Goal: Information Seeking & Learning: Understand process/instructions

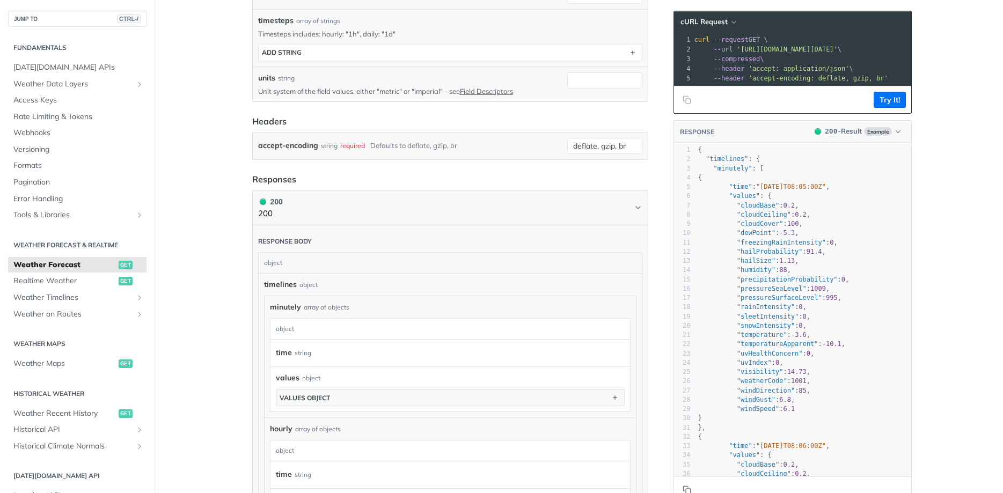
scroll to position [3, 0]
click at [772, 173] on pre ""minutely" : [" at bounding box center [803, 168] width 215 height 9
type textarea "{ "timelines": { "minutely": [ { "time": "[DATE]T08:05:00Z", "values": { "cloud…"
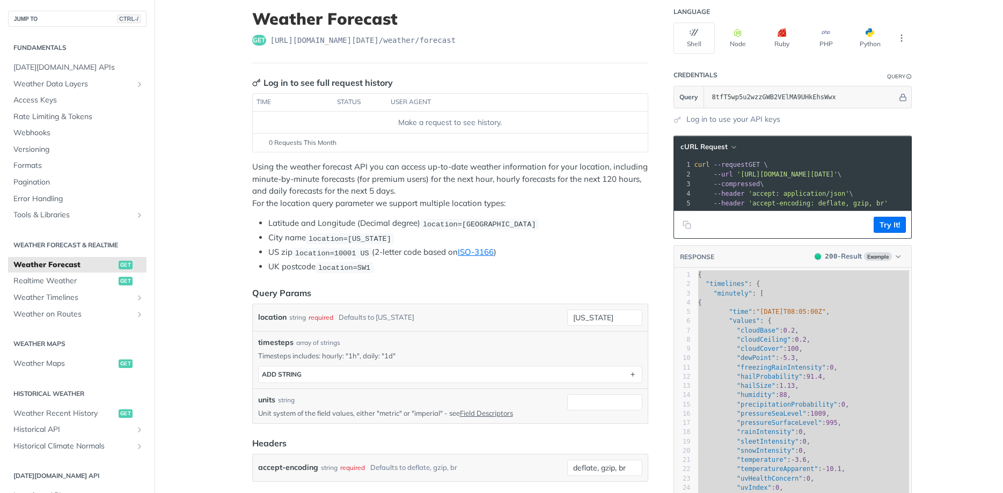
scroll to position [0, 241]
drag, startPoint x: 783, startPoint y: 174, endPoint x: 940, endPoint y: 177, distance: 156.7
click at [596, 173] on span "'[URL][DOMAIN_NAME][DATE]'" at bounding box center [545, 175] width 101 height 8
drag, startPoint x: 862, startPoint y: 173, endPoint x: 741, endPoint y: 178, distance: 121.4
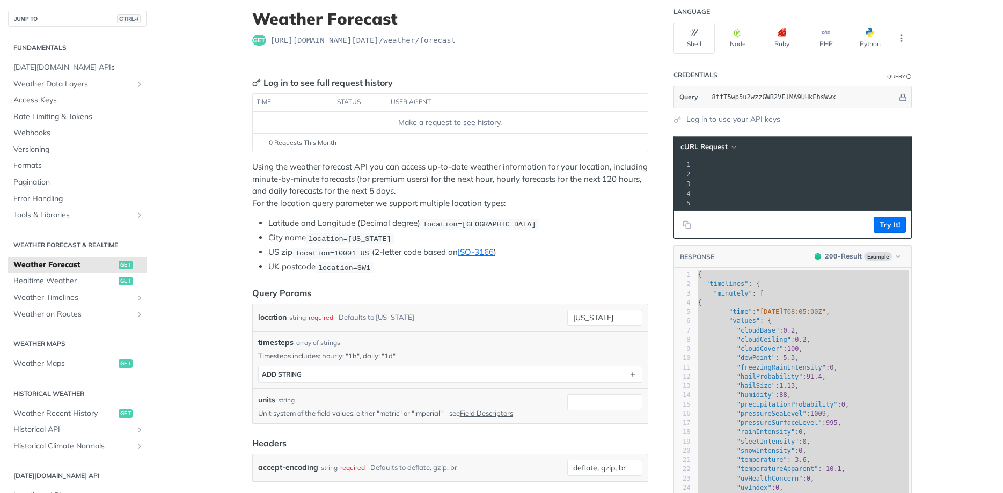
click at [741, 178] on pre "--url '[URL][DOMAIN_NAME][DATE]' \" at bounding box center [681, 175] width 461 height 10
click at [695, 181] on pre "--compressed \" at bounding box center [681, 184] width 461 height 10
drag, startPoint x: 740, startPoint y: 175, endPoint x: 900, endPoint y: 175, distance: 159.9
click at [596, 175] on span "'[URL][DOMAIN_NAME][DATE]'" at bounding box center [545, 175] width 101 height 8
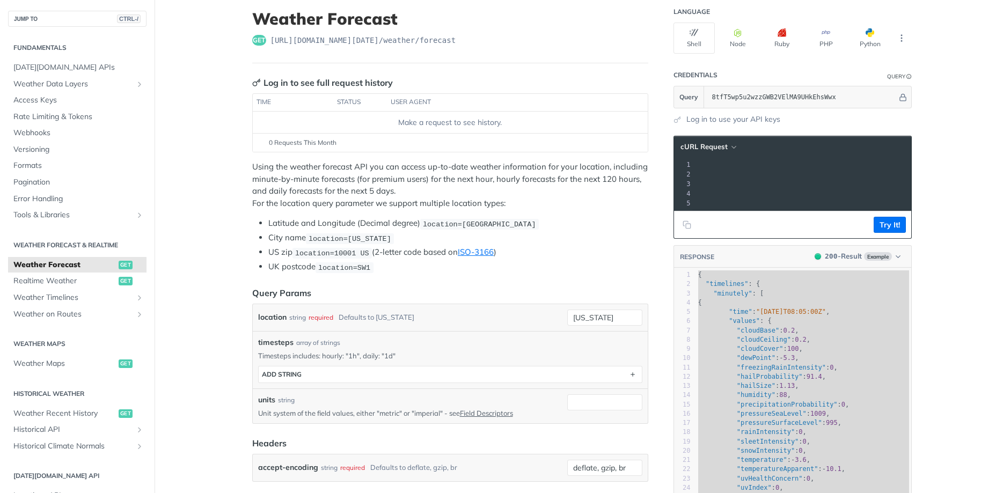
click at [596, 173] on span "'[URL][DOMAIN_NAME][DATE]'" at bounding box center [545, 175] width 101 height 8
drag, startPoint x: 741, startPoint y: 170, endPoint x: 899, endPoint y: 174, distance: 158.4
click at [899, 174] on pre "--url '[URL][DOMAIN_NAME][DATE]' \" at bounding box center [681, 175] width 461 height 10
copy span "[URL][DOMAIN_NAME][DATE]"
drag, startPoint x: 771, startPoint y: 174, endPoint x: 590, endPoint y: 169, distance: 180.9
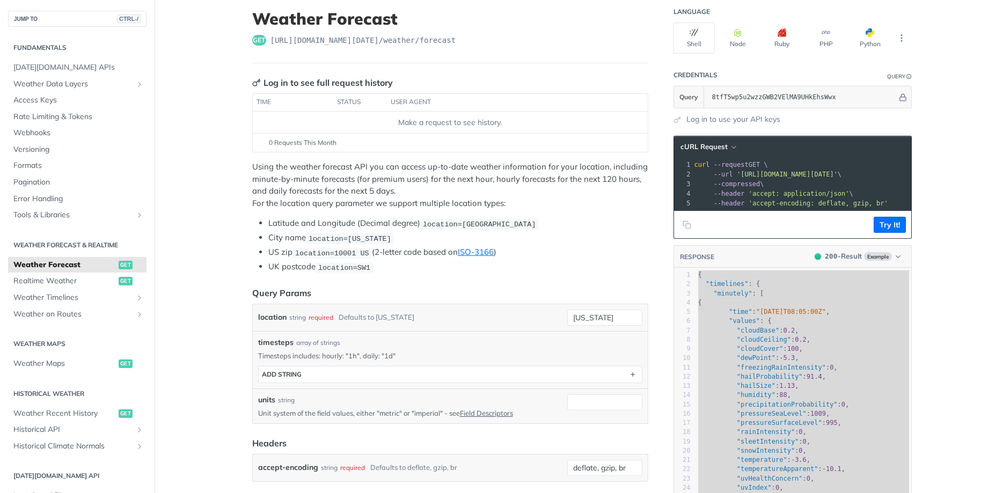
click at [838, 171] on span "'[URL][DOMAIN_NAME][DATE]'" at bounding box center [787, 175] width 101 height 8
drag, startPoint x: 848, startPoint y: 171, endPoint x: 884, endPoint y: 177, distance: 37.0
click at [596, 177] on span "'[URL][DOMAIN_NAME][DATE]'" at bounding box center [545, 175] width 101 height 8
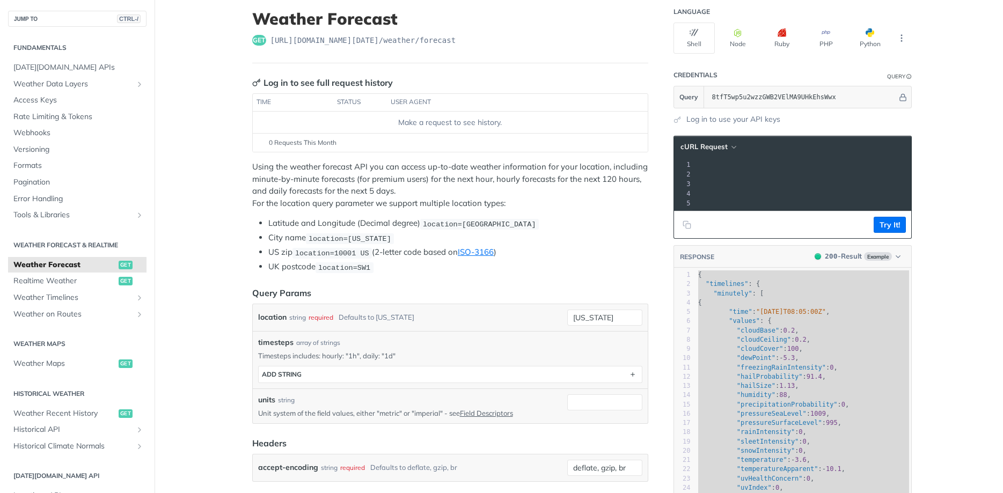
click at [596, 175] on span "'[URL][DOMAIN_NAME][DATE]'" at bounding box center [545, 175] width 101 height 8
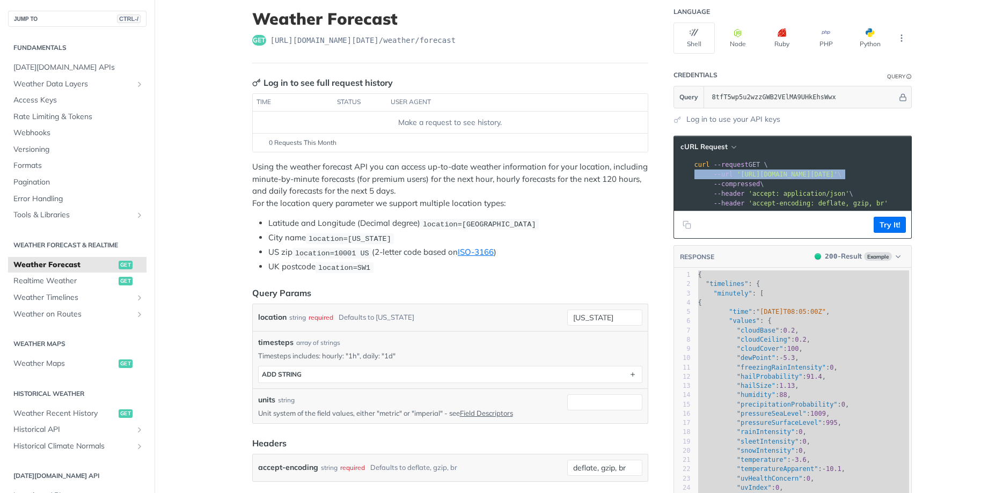
click at [838, 175] on span "'[URL][DOMAIN_NAME][DATE]'" at bounding box center [787, 175] width 101 height 8
click at [808, 173] on span "'[URL][DOMAIN_NAME][DATE]'" at bounding box center [787, 175] width 101 height 8
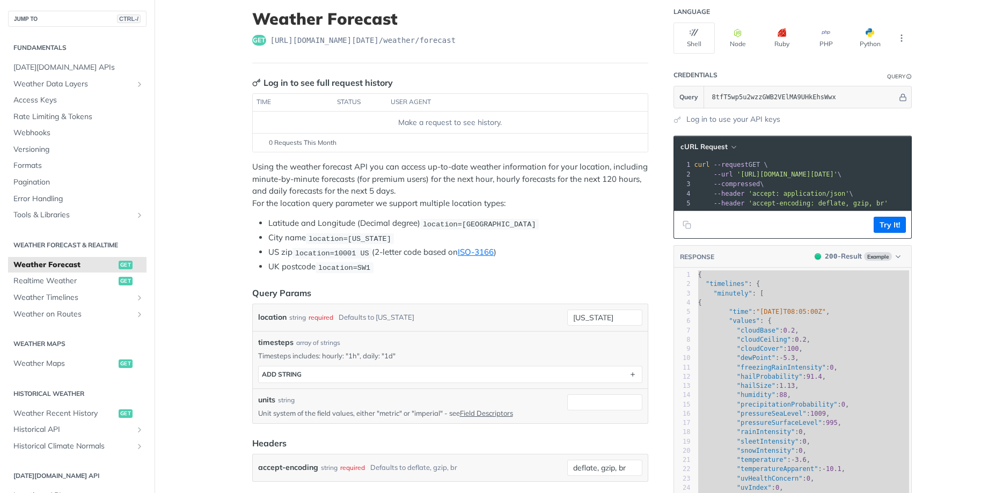
click at [808, 173] on span "'[URL][DOMAIN_NAME][DATE]'" at bounding box center [787, 175] width 101 height 8
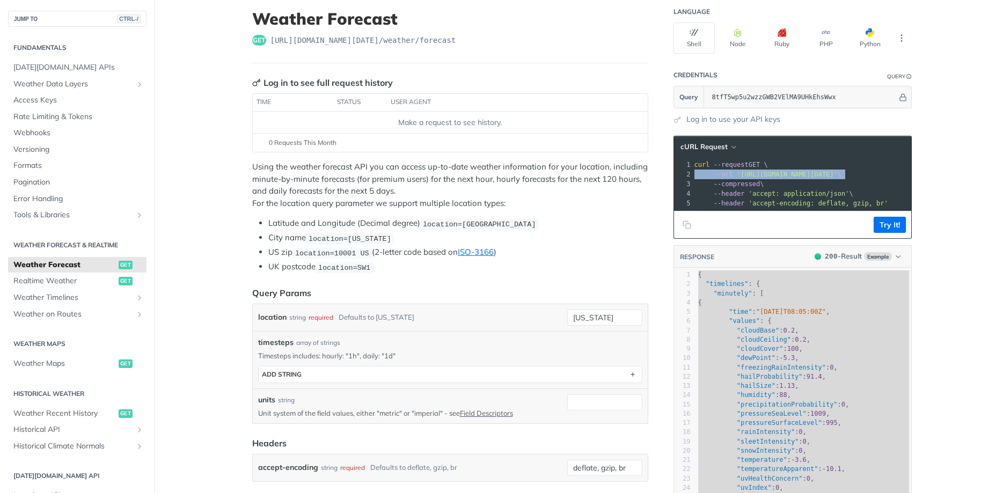
click at [808, 173] on span "'[URL][DOMAIN_NAME][DATE]'" at bounding box center [787, 175] width 101 height 8
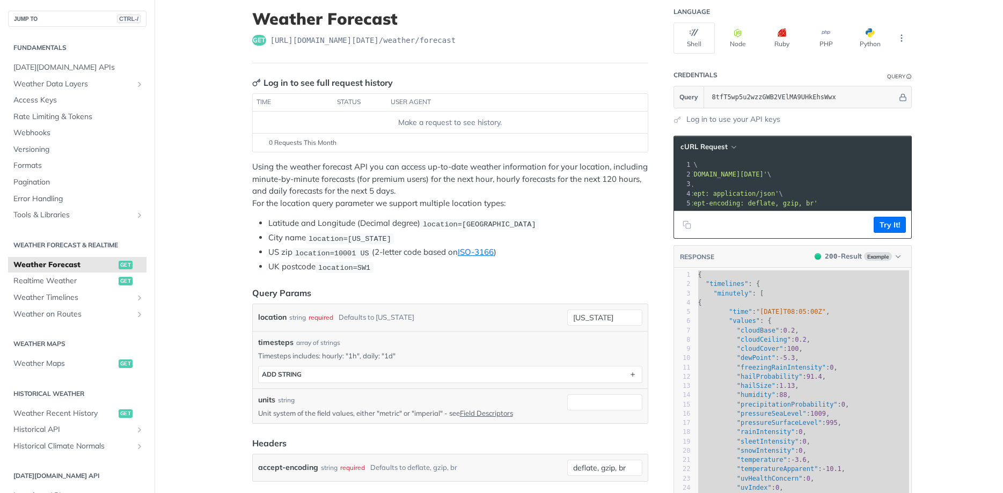
drag, startPoint x: 808, startPoint y: 173, endPoint x: 974, endPoint y: 167, distance: 165.9
click at [767, 174] on span "'[URL][DOMAIN_NAME][DATE]'" at bounding box center [716, 175] width 101 height 8
drag, startPoint x: 876, startPoint y: 174, endPoint x: 629, endPoint y: 178, distance: 246.3
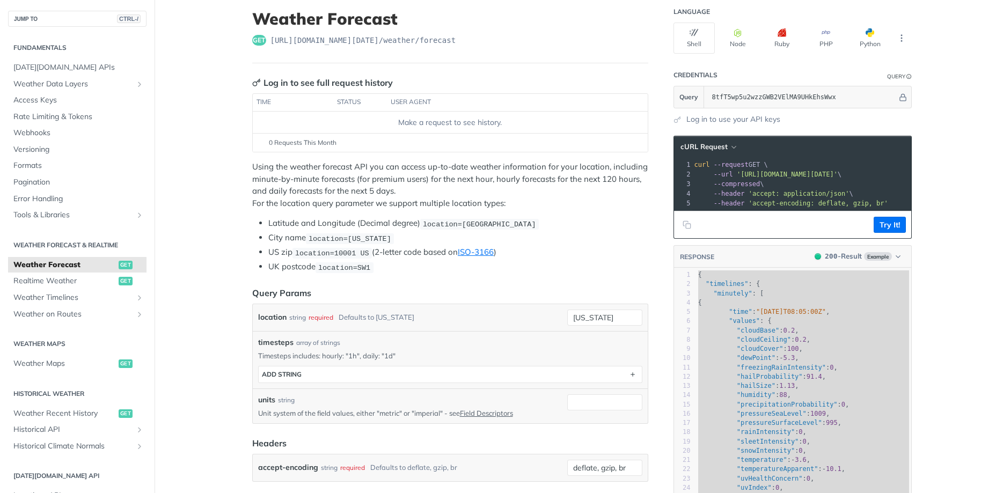
click at [749, 168] on pre "curl --request GET \" at bounding box center [922, 165] width 461 height 10
drag, startPoint x: 741, startPoint y: 173, endPoint x: 954, endPoint y: 170, distance: 213.1
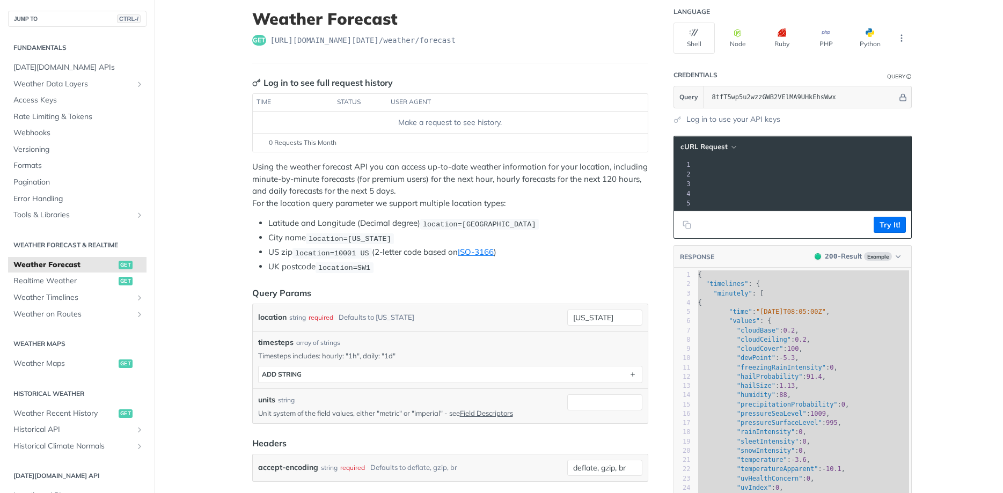
click at [832, 164] on pre "curl --request GET \" at bounding box center [681, 165] width 461 height 10
click at [767, 171] on span "'[URL][DOMAIN_NAME][DATE]'" at bounding box center [716, 175] width 101 height 8
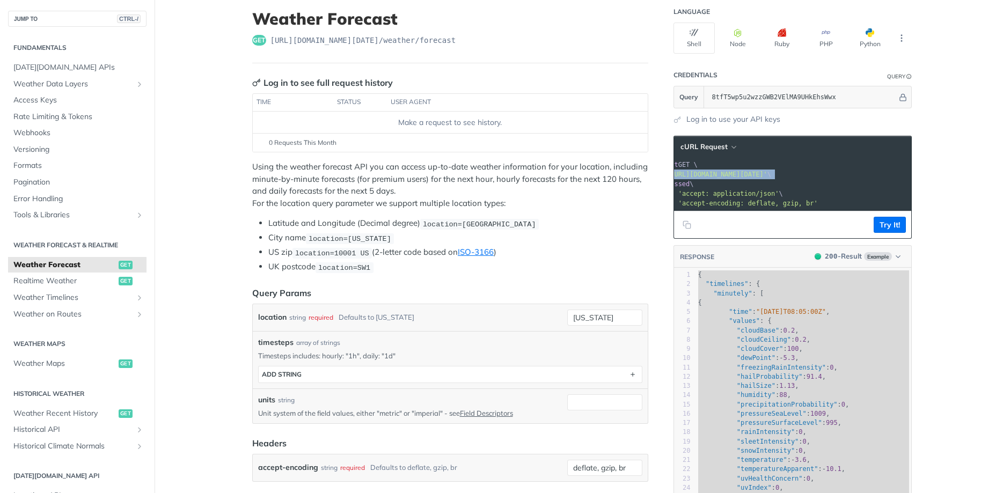
scroll to position [0, 0]
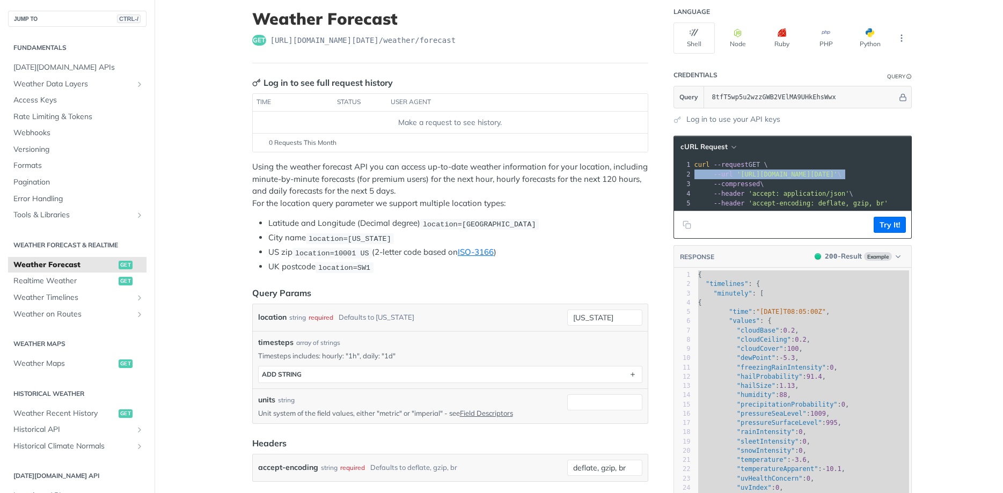
click at [831, 171] on span "'[URL][DOMAIN_NAME][DATE]'" at bounding box center [787, 175] width 101 height 8
click at [838, 177] on span "'[URL][DOMAIN_NAME][DATE]'" at bounding box center [787, 175] width 101 height 8
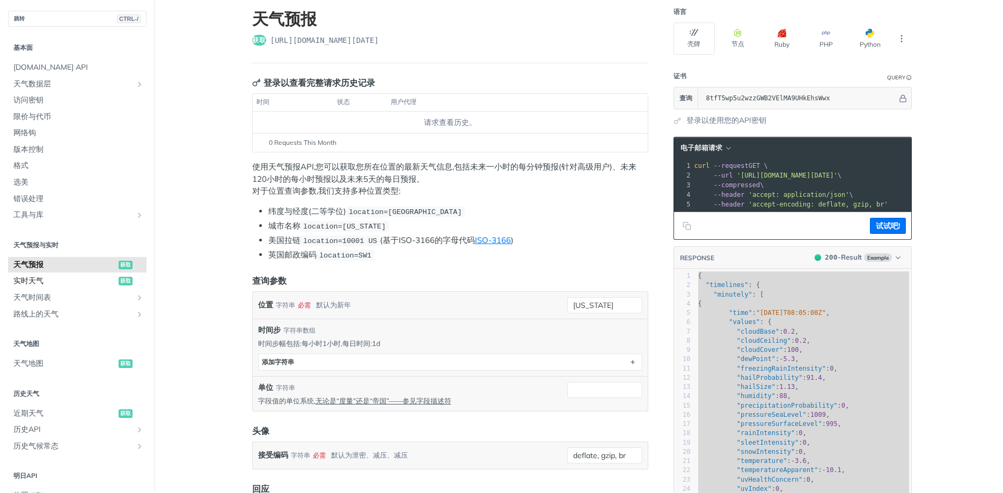
click at [77, 282] on span "实时天气" at bounding box center [64, 281] width 102 height 11
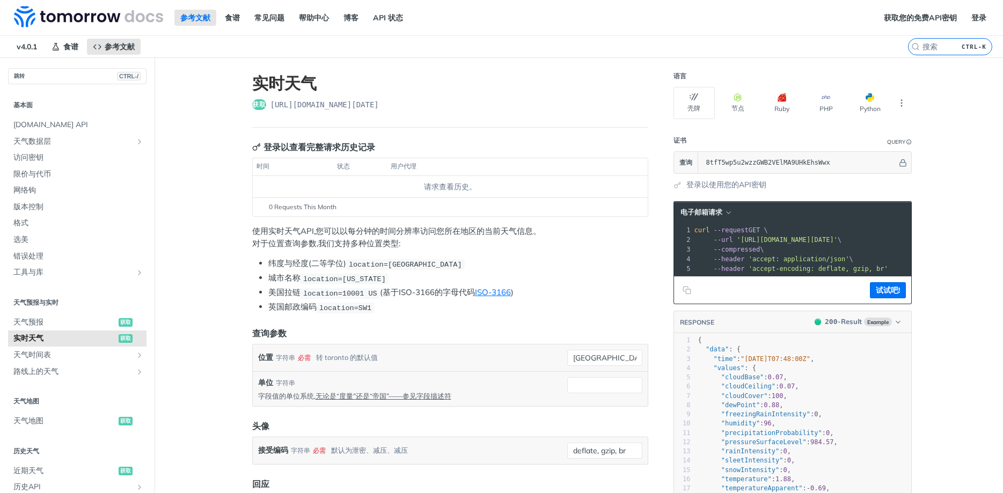
click at [806, 235] on pre "--url '[URL][DOMAIN_NAME][DATE]' \" at bounding box center [916, 240] width 449 height 10
drag, startPoint x: 809, startPoint y: 237, endPoint x: 942, endPoint y: 234, distance: 133.1
click at [608, 238] on span "'[URL][DOMAIN_NAME][DATE]'" at bounding box center [557, 240] width 101 height 8
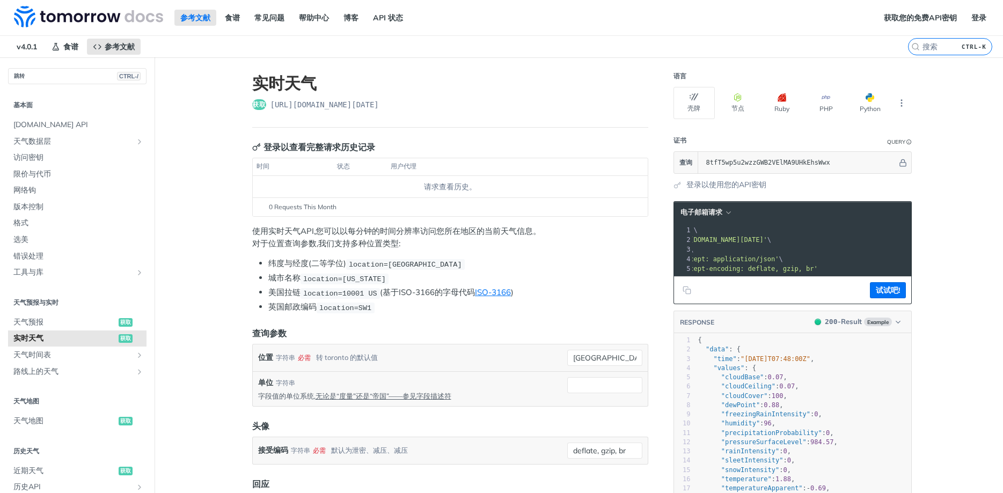
scroll to position [0, 70]
drag, startPoint x: 813, startPoint y: 241, endPoint x: 919, endPoint y: 225, distance: 106.3
click at [767, 236] on span "'[URL][DOMAIN_NAME][DATE]'" at bounding box center [716, 240] width 101 height 8
drag, startPoint x: 864, startPoint y: 238, endPoint x: 878, endPoint y: 238, distance: 14.0
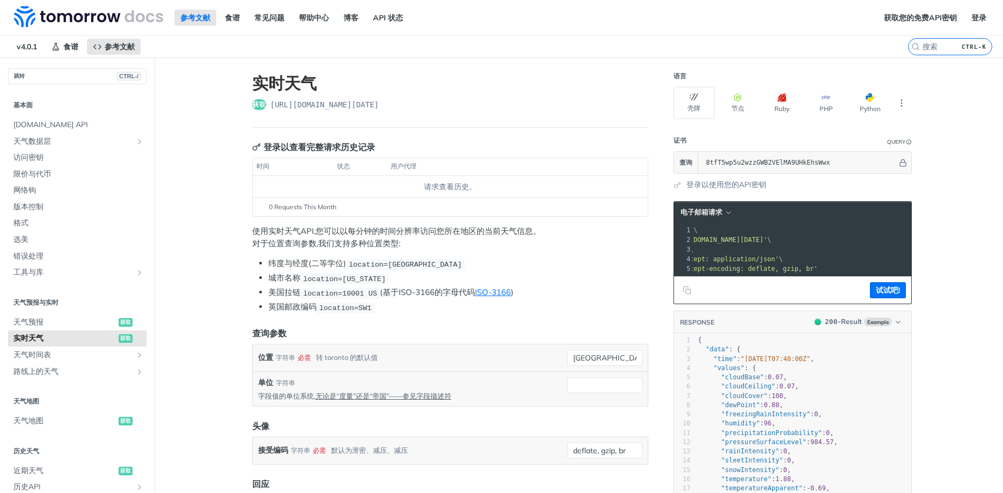
click at [767, 238] on span "'[URL][DOMAIN_NAME][DATE]'" at bounding box center [716, 240] width 101 height 8
click at [767, 242] on span "'[URL][DOMAIN_NAME][DATE]'" at bounding box center [716, 240] width 101 height 8
drag, startPoint x: 863, startPoint y: 239, endPoint x: 943, endPoint y: 244, distance: 80.1
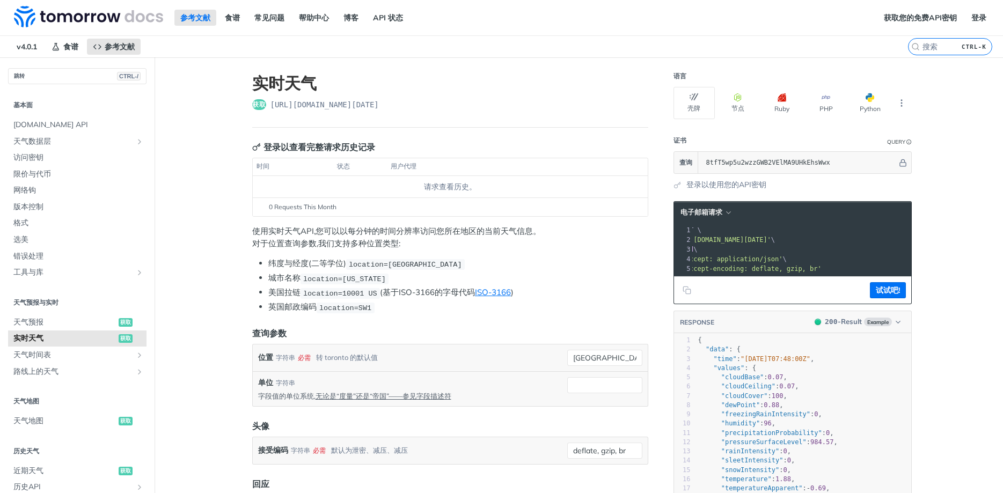
click at [771, 240] on span "'[URL][DOMAIN_NAME][DATE]'" at bounding box center [720, 240] width 101 height 8
click at [771, 238] on span "'[URL][DOMAIN_NAME][DATE]'" at bounding box center [720, 240] width 101 height 8
drag, startPoint x: 860, startPoint y: 237, endPoint x: 984, endPoint y: 241, distance: 123.5
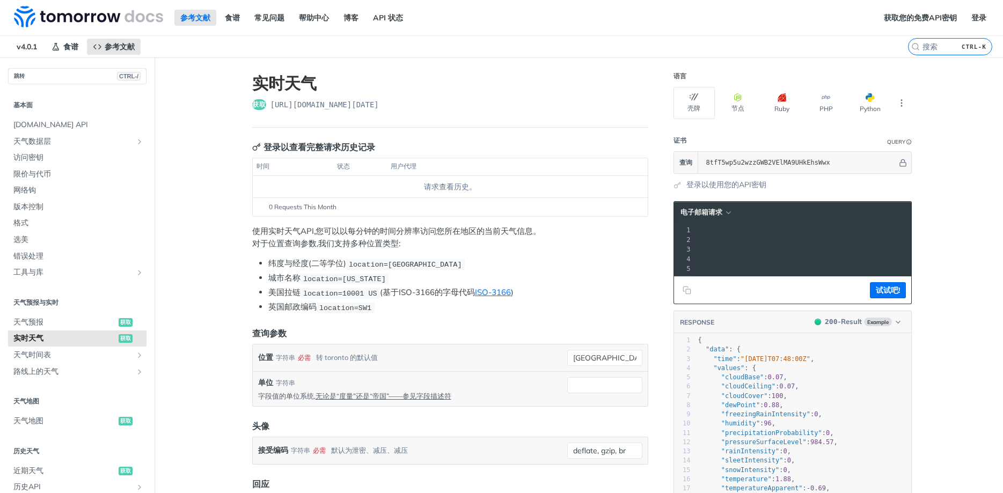
click at [608, 238] on span "'[URL][DOMAIN_NAME][DATE]'" at bounding box center [557, 240] width 101 height 8
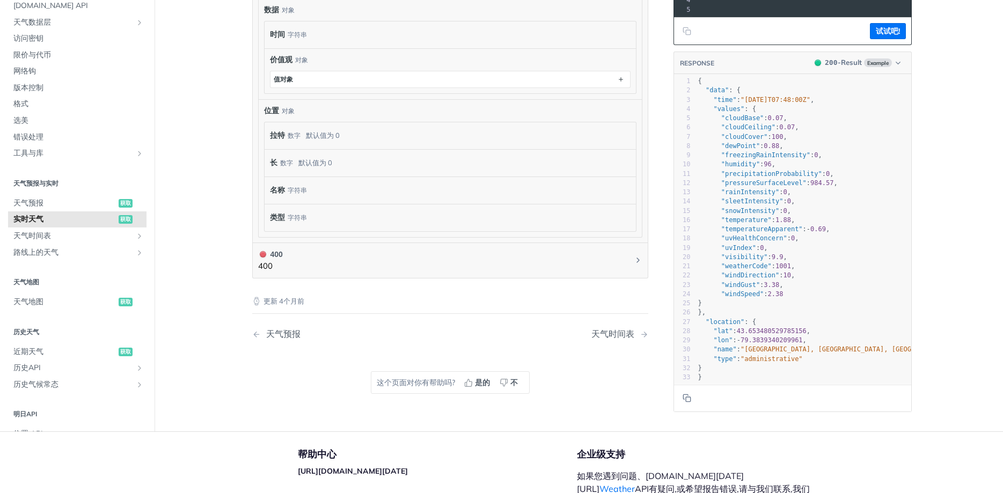
scroll to position [4, 0]
click at [870, 278] on pre ""windDirection" : 10 ," at bounding box center [833, 275] width 275 height 9
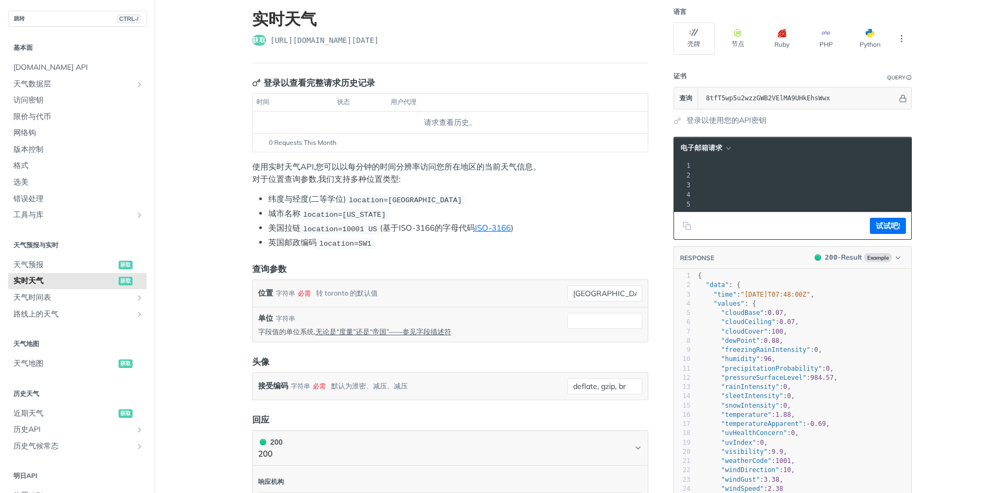
scroll to position [0, 0]
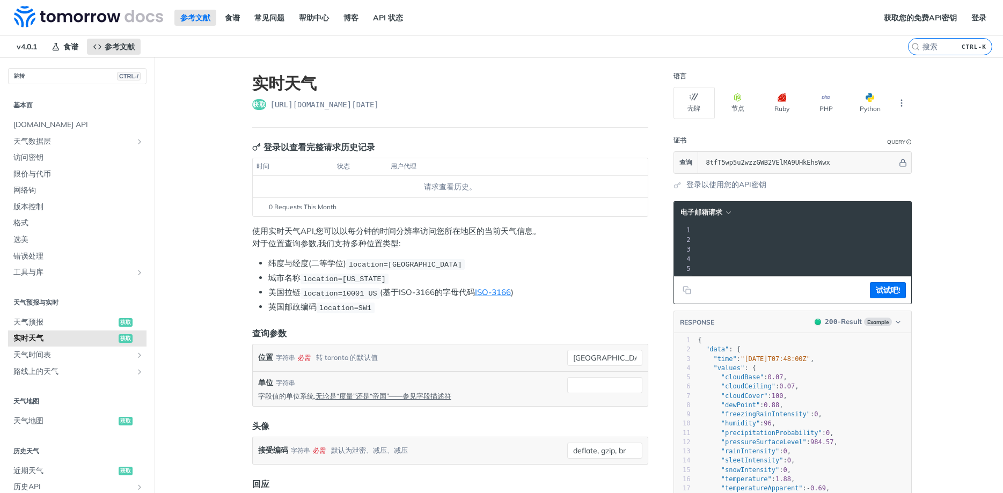
click at [608, 237] on span "'[URL][DOMAIN_NAME][DATE]'" at bounding box center [557, 240] width 101 height 8
drag, startPoint x: 779, startPoint y: 236, endPoint x: 637, endPoint y: 234, distance: 141.1
click at [765, 233] on span "curl --request GET \" at bounding box center [731, 230] width 74 height 8
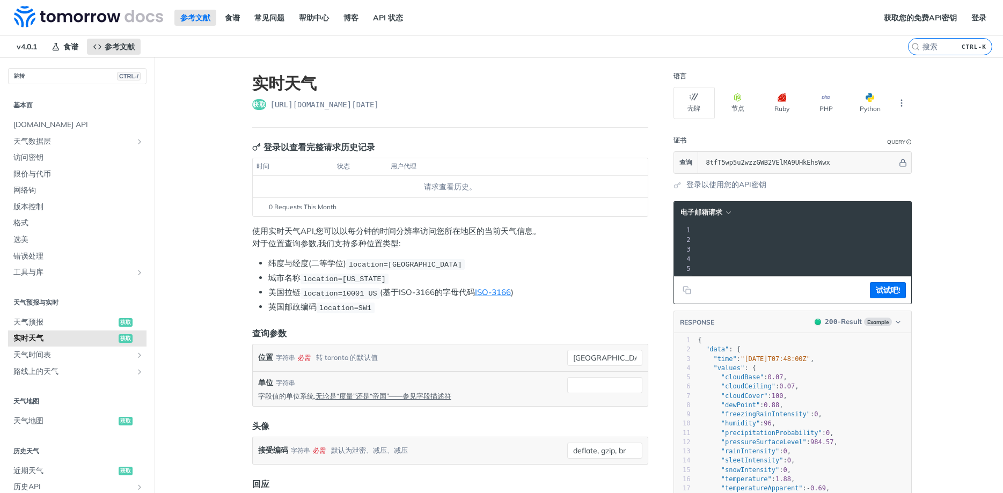
drag, startPoint x: 773, startPoint y: 237, endPoint x: 982, endPoint y: 238, distance: 209.8
click at [608, 238] on span "'[URL][DOMAIN_NAME][DATE]'" at bounding box center [557, 240] width 101 height 8
drag, startPoint x: 839, startPoint y: 238, endPoint x: 747, endPoint y: 234, distance: 91.3
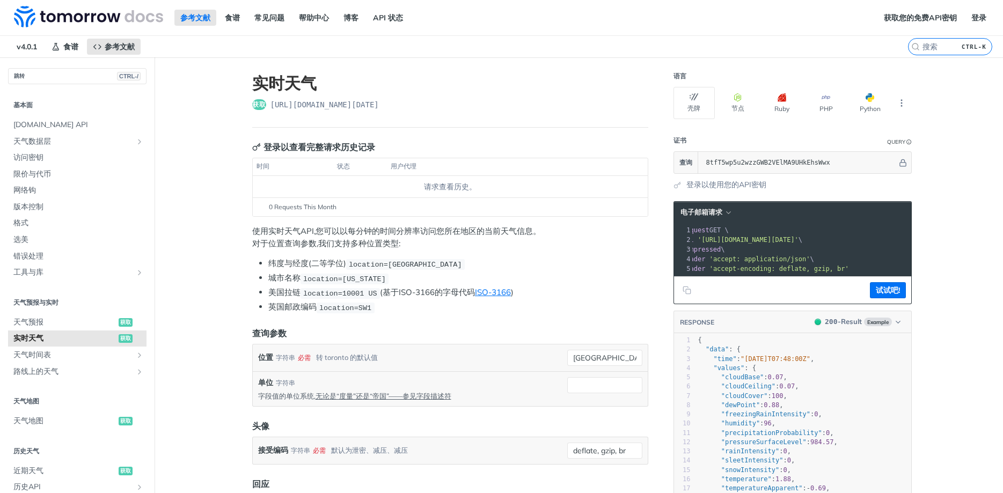
click at [747, 234] on div "1 curl --request GET \ 2 --url '[URL][DOMAIN_NAME][DATE]' \ 3 --compressed \ 4 …" at bounding box center [877, 249] width 449 height 48
click at [795, 241] on span "'[URL][DOMAIN_NAME][DATE]'" at bounding box center [748, 240] width 101 height 8
drag, startPoint x: 795, startPoint y: 240, endPoint x: 940, endPoint y: 244, distance: 144.4
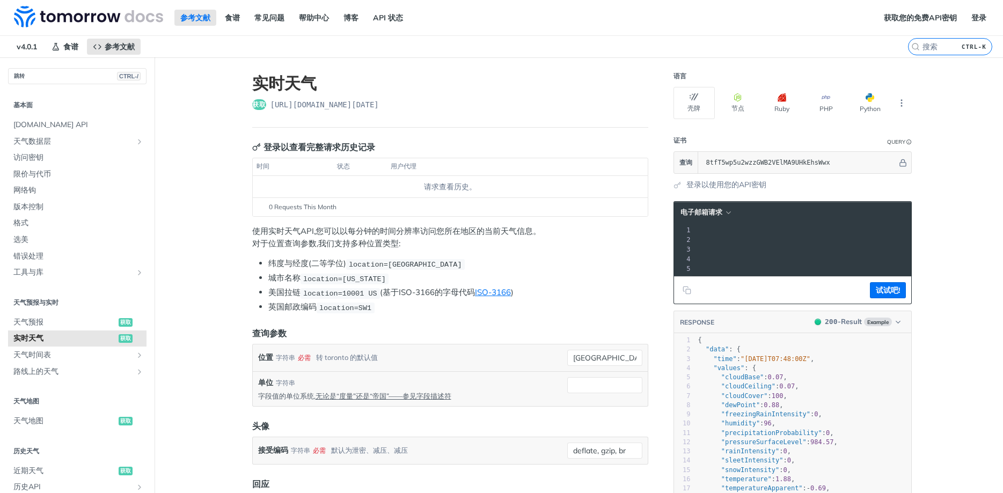
click at [608, 240] on span "'[URL][DOMAIN_NAME][DATE]'" at bounding box center [557, 240] width 101 height 8
click at [788, 245] on pre "--compressed \" at bounding box center [850, 250] width 449 height 10
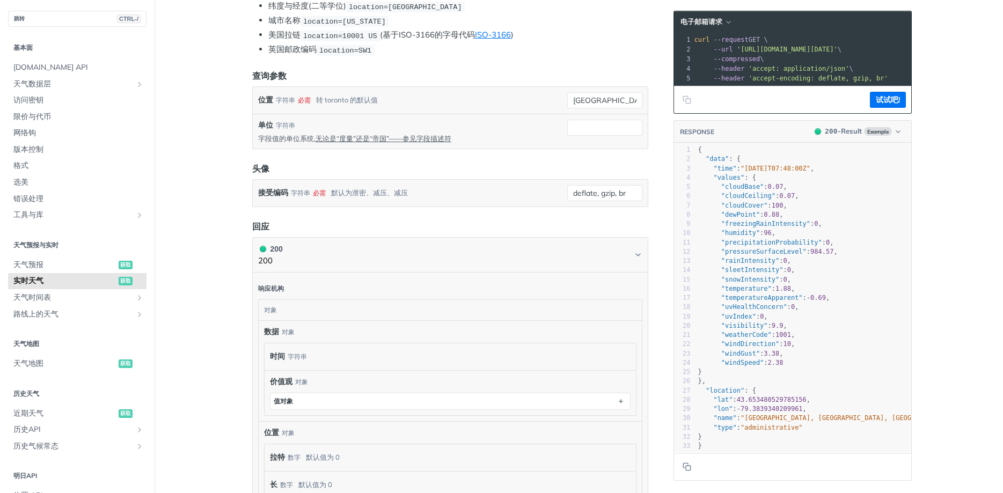
click at [788, 50] on span "'[URL][DOMAIN_NAME][DATE]'" at bounding box center [787, 50] width 101 height 8
click at [836, 50] on span "'[URL][DOMAIN_NAME][DATE]'" at bounding box center [787, 50] width 101 height 8
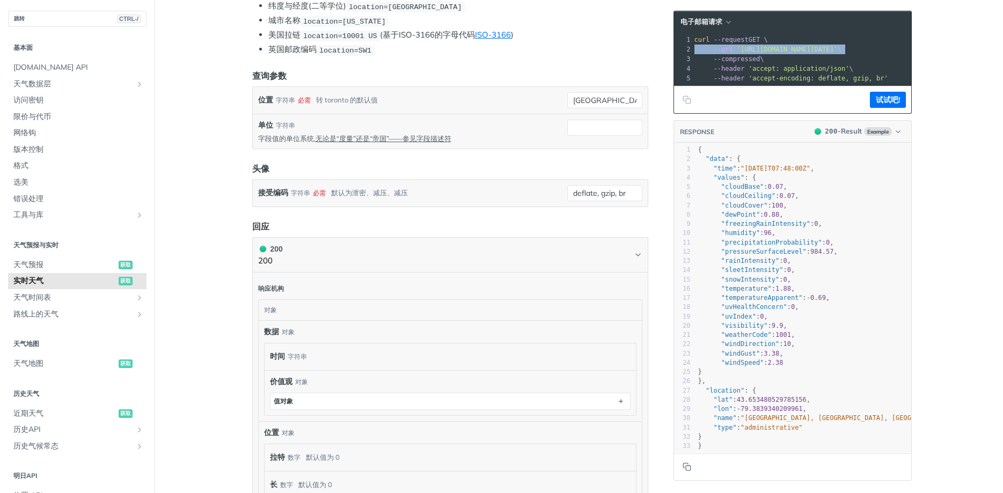
click at [836, 50] on span "'[URL][DOMAIN_NAME][DATE]'" at bounding box center [787, 50] width 101 height 8
click at [863, 43] on pre "curl --request GET \" at bounding box center [916, 40] width 449 height 10
click at [838, 48] on span "'[URL][DOMAIN_NAME][DATE]'" at bounding box center [787, 50] width 101 height 8
click at [838, 49] on span "'[URL][DOMAIN_NAME][DATE]'" at bounding box center [787, 50] width 101 height 8
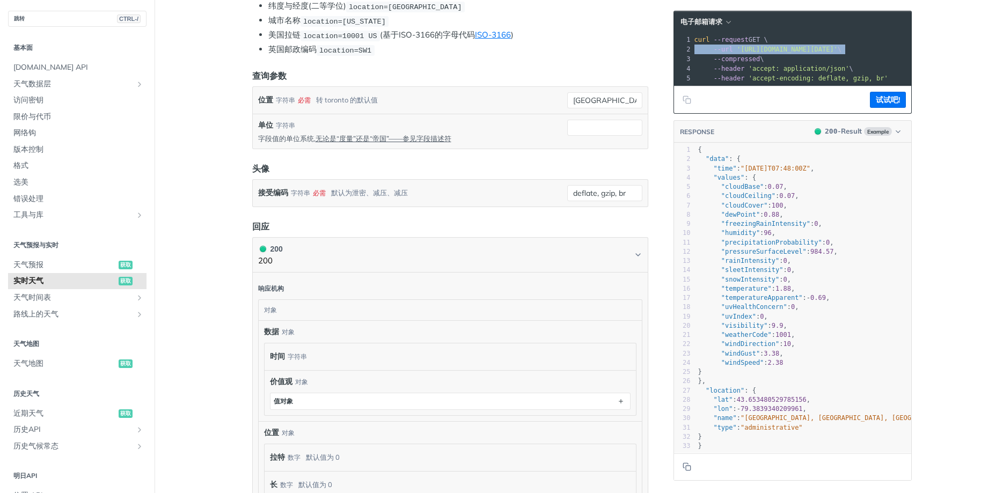
click at [838, 49] on span "'[URL][DOMAIN_NAME][DATE]'" at bounding box center [787, 50] width 101 height 8
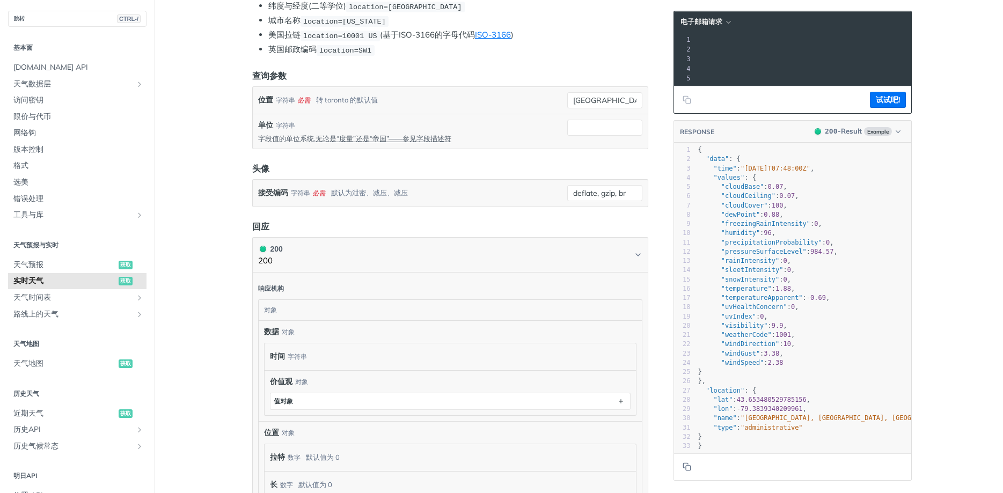
drag, startPoint x: 794, startPoint y: 48, endPoint x: 968, endPoint y: 46, distance: 173.9
click at [968, 46] on main "跳转 CTRL-/ 基本面 [DOMAIN_NAME] API 天气数据层 Core Probabilistic Forecasting Weather Co…" at bounding box center [501, 277] width 1003 height 954
click at [612, 48] on span "--url '[URL][DOMAIN_NAME][DATE]' \" at bounding box center [539, 50] width 148 height 8
drag, startPoint x: 881, startPoint y: 48, endPoint x: 639, endPoint y: 47, distance: 242.0
click at [639, 47] on div "实时天气 获取 [URL][DOMAIN_NAME][DATE] 登录以查看完整请求历史记录 时间 状态 用户代理 请求查看历史。 0 Requests Th…" at bounding box center [579, 277] width 687 height 954
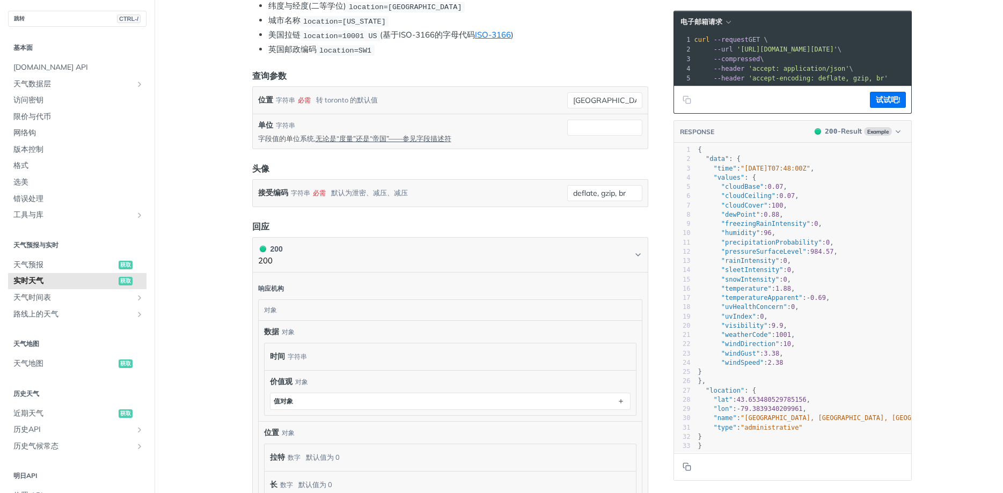
click at [805, 202] on pre ""cloudCover" : 100 ," at bounding box center [833, 205] width 275 height 9
click at [790, 213] on pre ""dewPoint" : 0.88 ," at bounding box center [833, 214] width 275 height 9
click at [882, 270] on pre ""sleetIntensity" : 0 ," at bounding box center [833, 270] width 275 height 9
click at [747, 188] on span ""cloudBase"" at bounding box center [742, 187] width 42 height 8
type textarea "cloudBase"
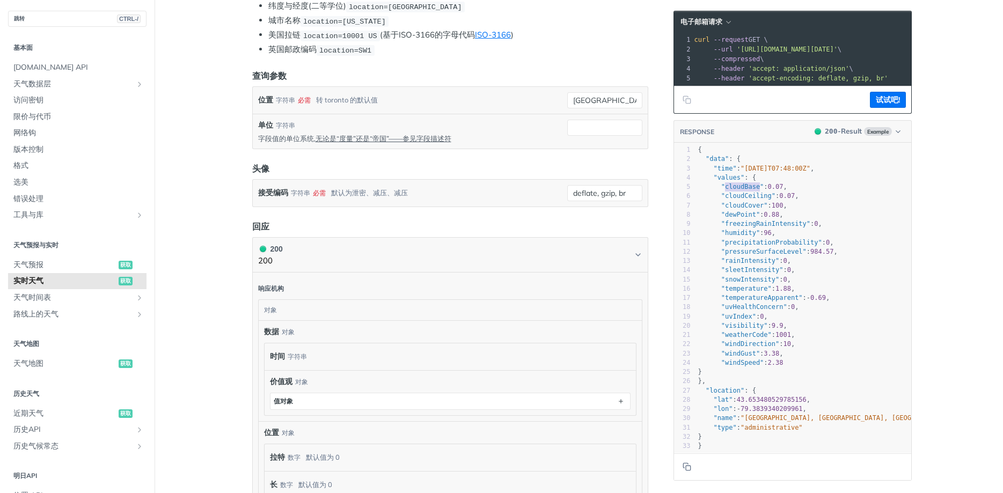
click at [747, 188] on span ""cloudBase"" at bounding box center [742, 187] width 42 height 8
click at [737, 199] on span ""cloudCeiling"" at bounding box center [748, 196] width 54 height 8
click at [745, 233] on span ""humidity"" at bounding box center [740, 233] width 39 height 8
type textarea "humidity"
click at [745, 232] on span ""humidity"" at bounding box center [740, 233] width 39 height 8
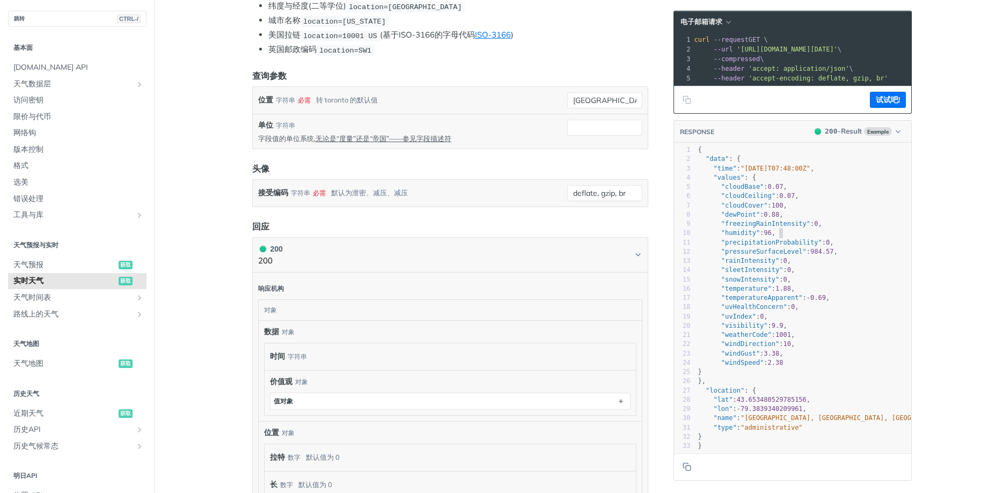
click at [847, 233] on pre ""humidity" : 96 ," at bounding box center [833, 233] width 275 height 9
type textarea "": 2.38"
drag, startPoint x: 816, startPoint y: 361, endPoint x: 761, endPoint y: 361, distance: 54.7
click at [761, 361] on pre ""windSpeed" : 2.38" at bounding box center [833, 362] width 275 height 9
click at [809, 342] on pre ""windDirection" : 10 ," at bounding box center [833, 344] width 275 height 9
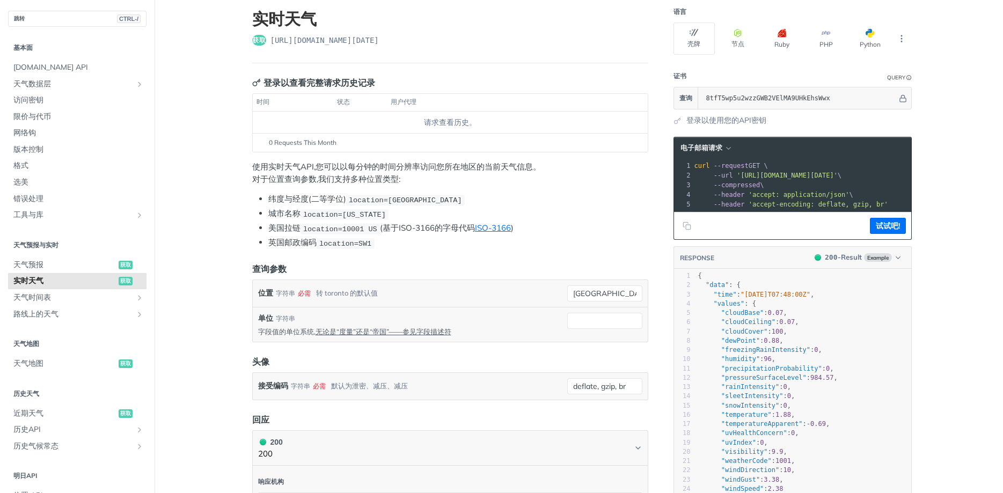
click at [887, 181] on pre "--compressed \" at bounding box center [916, 185] width 449 height 10
drag, startPoint x: 886, startPoint y: 175, endPoint x: 914, endPoint y: 173, distance: 27.9
click at [914, 173] on div "语言 壳牌 节点 Ruby PHP Python 证书 Query 查询 8tfT5wp5u2wzzGWB2VElMA9UHkEhsWwx 登录以使用您的AP…" at bounding box center [794, 470] width 258 height 954
click at [794, 173] on span "'[URL][DOMAIN_NAME][DATE]'" at bounding box center [743, 176] width 101 height 8
drag, startPoint x: 876, startPoint y: 173, endPoint x: 940, endPoint y: 173, distance: 64.4
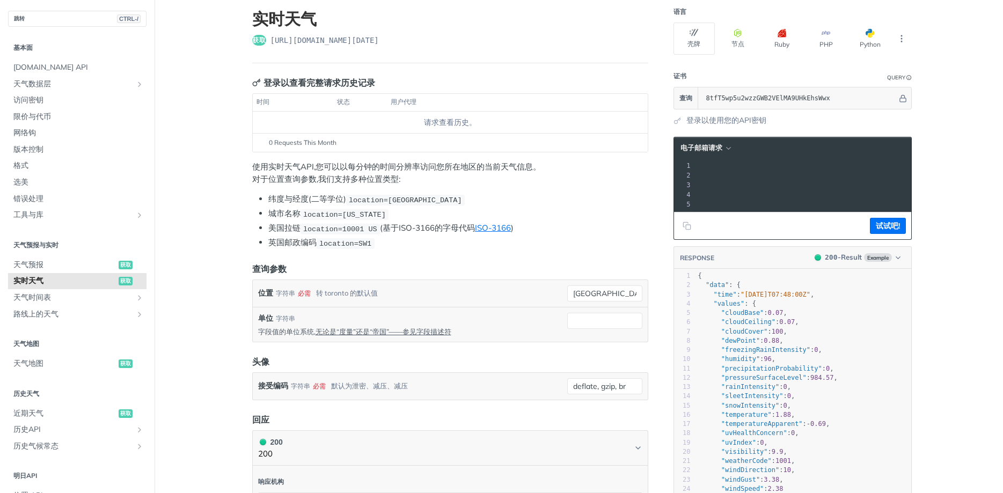
click at [940, 173] on main "跳转 CTRL-/ 基本面 [DOMAIN_NAME] API 天气数据层 Core Probabilistic Forecasting Weather Co…" at bounding box center [501, 470] width 1003 height 954
click at [608, 172] on span "'[URL][DOMAIN_NAME][DATE]'" at bounding box center [557, 176] width 101 height 8
drag, startPoint x: 716, startPoint y: 174, endPoint x: 743, endPoint y: 174, distance: 27.4
click at [608, 174] on span "'[URL][DOMAIN_NAME][DATE]'" at bounding box center [557, 176] width 101 height 8
click at [889, 220] on button "试试吧!" at bounding box center [888, 226] width 36 height 16
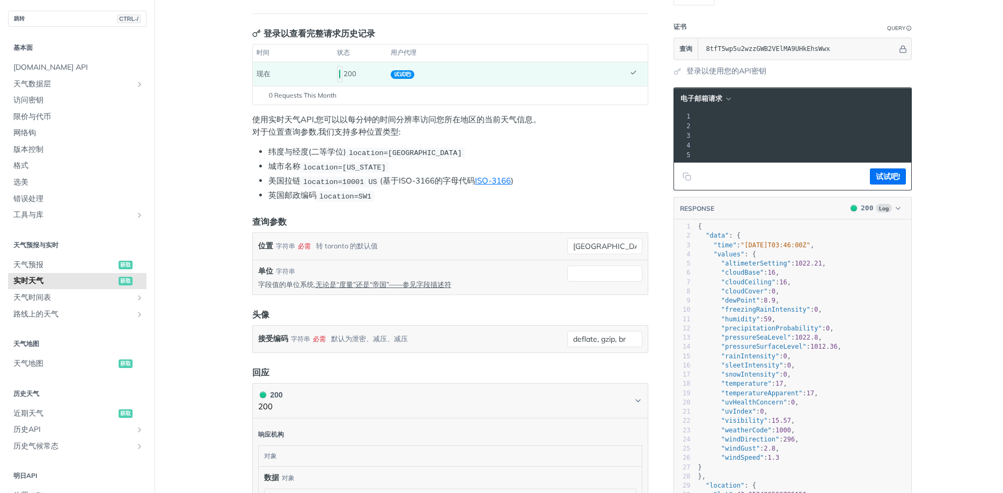
scroll to position [258, 0]
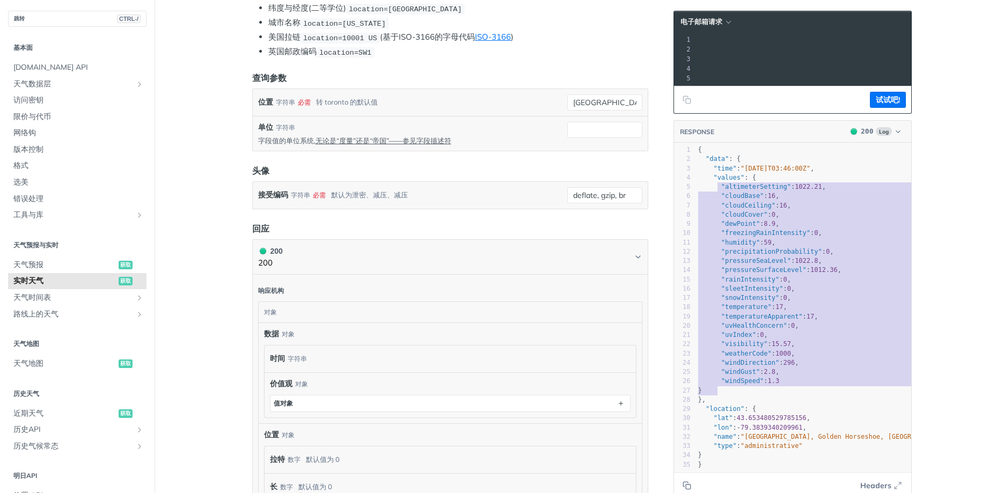
type textarea ""altimeterSetting": 1022.21, "cloudBase": 16, "cloudCeiling": 16, "cloudCover":…"
drag, startPoint x: 717, startPoint y: 185, endPoint x: 854, endPoint y: 379, distance: 238.0
click at [854, 379] on div "1 { 2 "data" : { 3 "time" : "[DATE]T03:46:00Z" , 4 "values" : { 5 "altimeterSet…" at bounding box center [808, 307] width 224 height 324
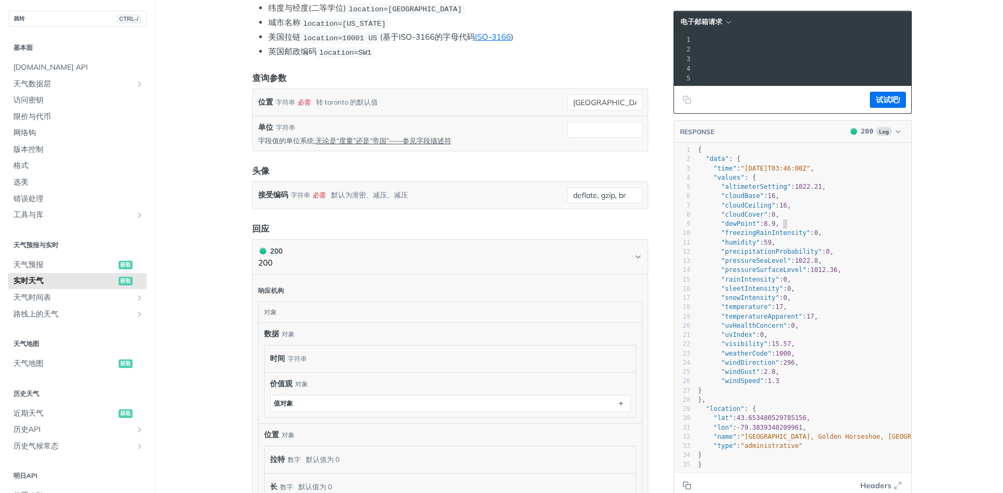
scroll to position [2, 0]
click at [854, 223] on pre ""dewPoint" : 8.9 ," at bounding box center [808, 223] width 224 height 9
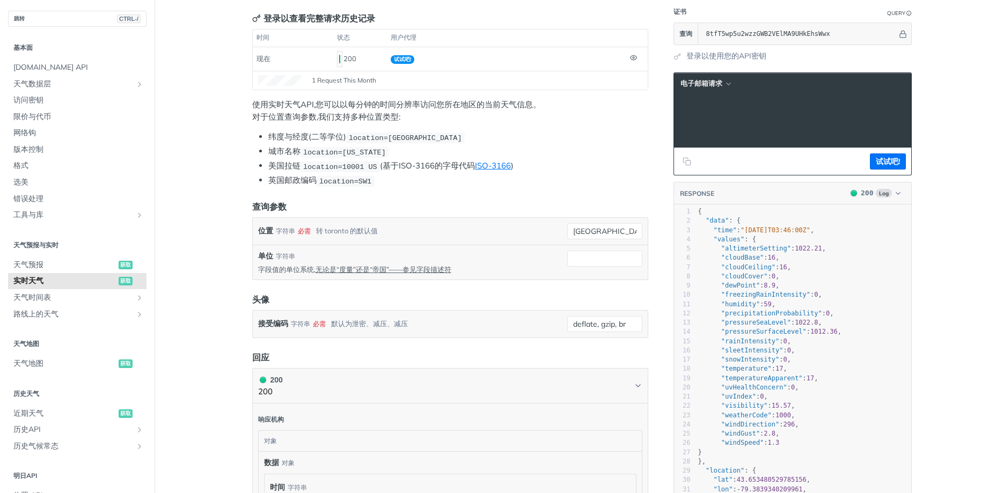
scroll to position [0, 67]
click at [824, 116] on pre "--compressed \" at bounding box center [850, 121] width 449 height 10
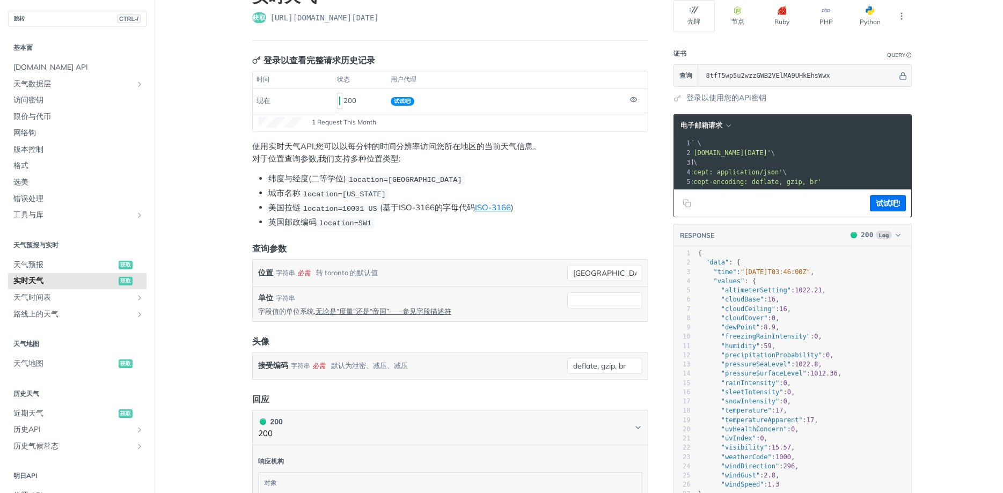
scroll to position [64, 0]
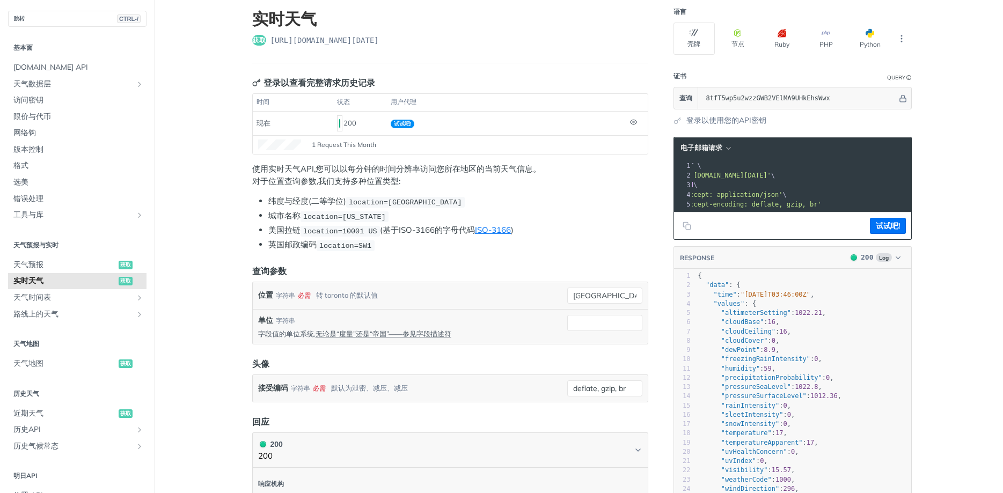
click at [804, 170] on pre "curl --request GET \" at bounding box center [850, 166] width 449 height 10
drag, startPoint x: 782, startPoint y: 175, endPoint x: 643, endPoint y: 175, distance: 138.4
click at [643, 175] on div "实时天气 获取 [URL][DOMAIN_NAME][DATE] 登录以查看完整请求历史记录 时间 状态 用户代理 现在 200 试试吧! 1 Request…" at bounding box center [579, 471] width 687 height 956
click at [765, 172] on span "'[URL][DOMAIN_NAME][DATE]'" at bounding box center [787, 176] width 101 height 8
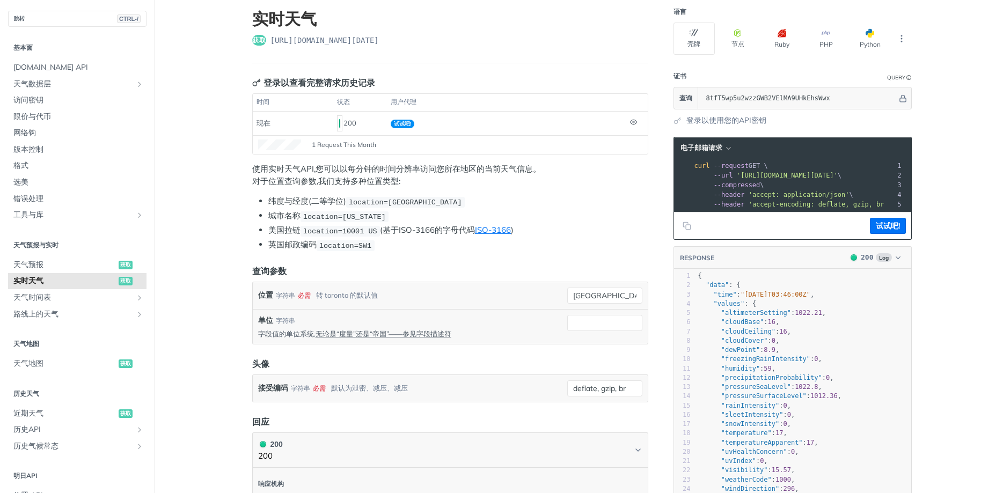
scroll to position [0, 230]
drag, startPoint x: 741, startPoint y: 176, endPoint x: 899, endPoint y: 176, distance: 157.8
click at [608, 175] on span "'[URL][DOMAIN_NAME][DATE]'" at bounding box center [557, 176] width 101 height 8
copy span "[URL][DOMAIN_NAME][DATE]"
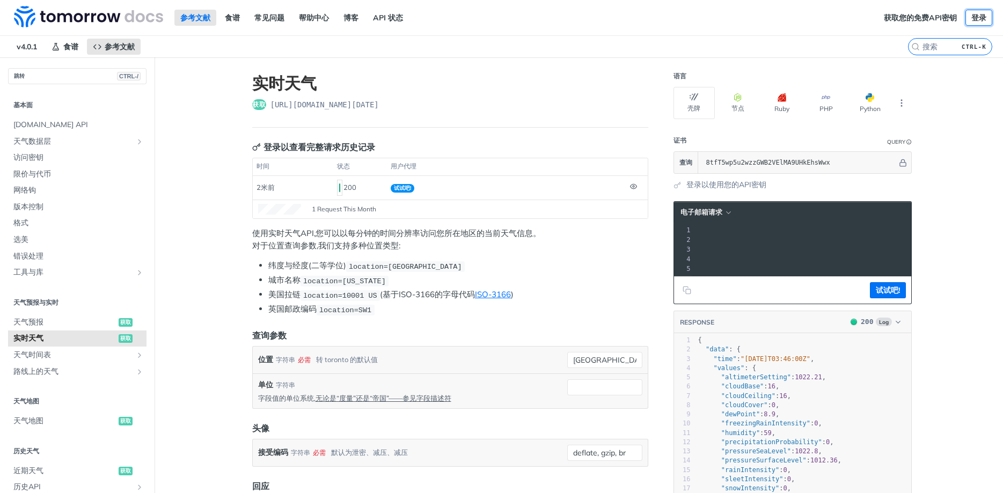
click at [985, 15] on link "登录" at bounding box center [978, 18] width 27 height 16
